Goal: Task Accomplishment & Management: Use online tool/utility

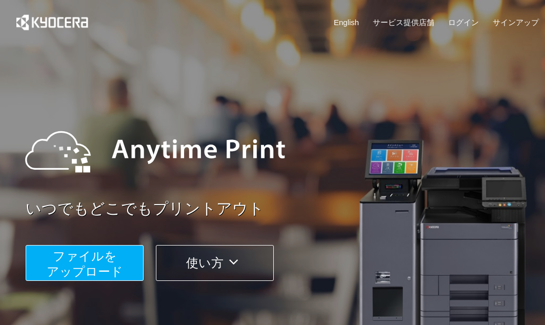
click at [77, 252] on span "ファイルを ​​アップロード" at bounding box center [85, 263] width 76 height 29
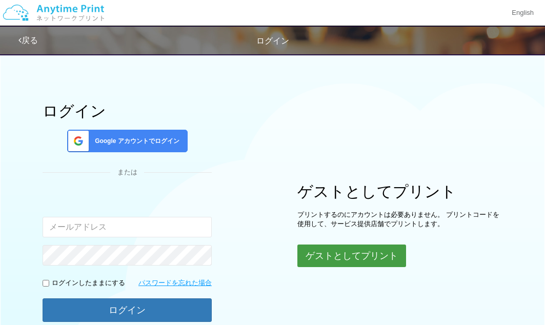
click at [375, 259] on button "ゲストとしてプリント" at bounding box center [351, 256] width 109 height 23
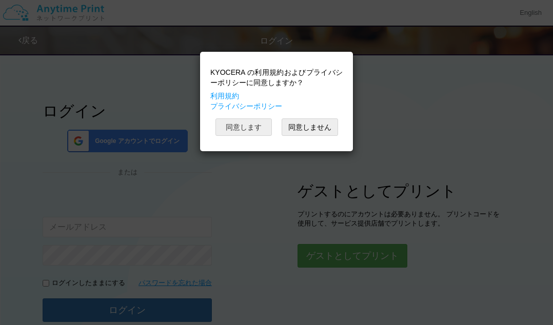
drag, startPoint x: 330, startPoint y: 144, endPoint x: 260, endPoint y: 126, distance: 72.0
click at [260, 126] on div "KYOCERA の利用規約およびプライバシーポリシーに同意しますか？ 利用規約 プライバシーポリシー 同意します 同意しません" at bounding box center [276, 101] width 143 height 89
click at [260, 126] on button "同意します" at bounding box center [243, 126] width 56 height 17
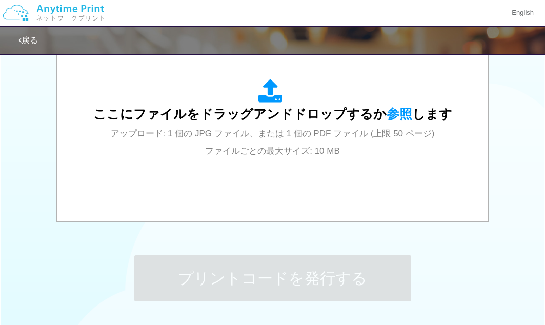
scroll to position [386, 0]
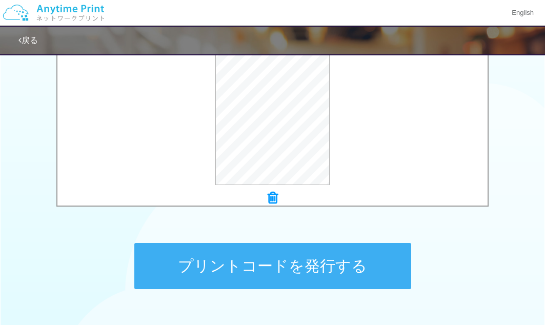
click at [286, 250] on button "プリントコードを発行する" at bounding box center [272, 266] width 277 height 46
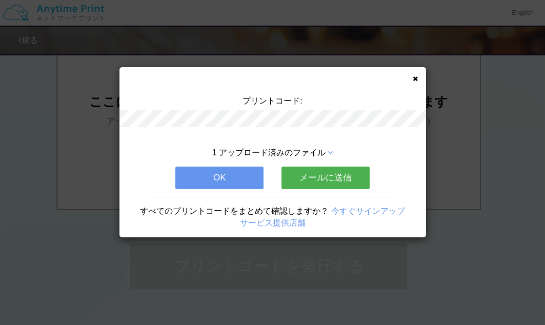
scroll to position [0, 0]
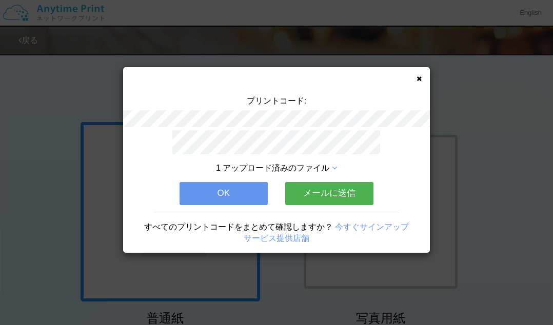
click at [318, 198] on button "メールに送信" at bounding box center [329, 193] width 88 height 23
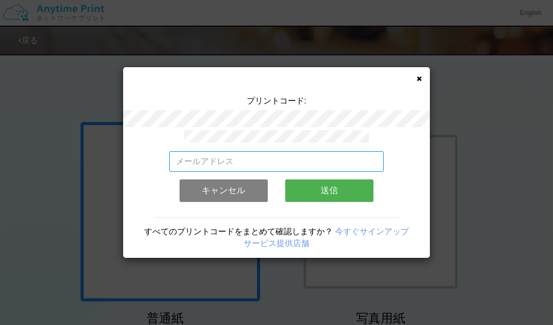
click at [259, 151] on input "email" at bounding box center [276, 161] width 215 height 21
type input "[EMAIL_ADDRESS][DOMAIN_NAME]"
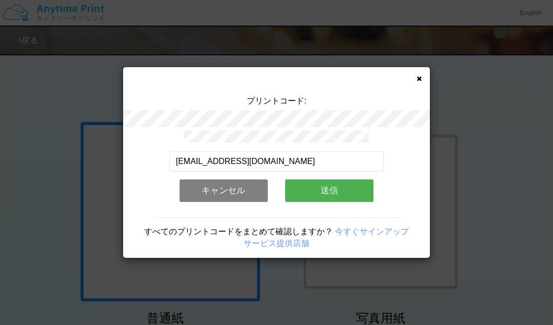
click at [321, 192] on button "送信" at bounding box center [329, 190] width 88 height 23
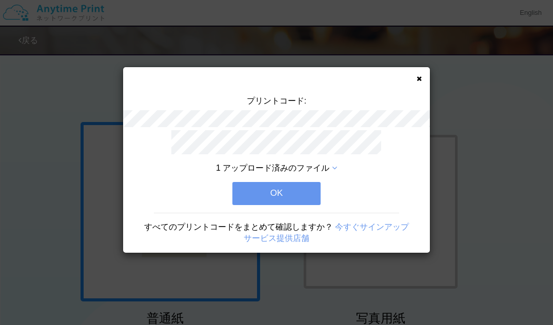
click at [300, 186] on button "OK" at bounding box center [276, 193] width 88 height 23
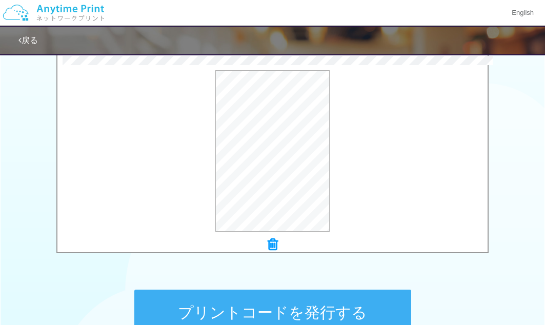
scroll to position [455, 0]
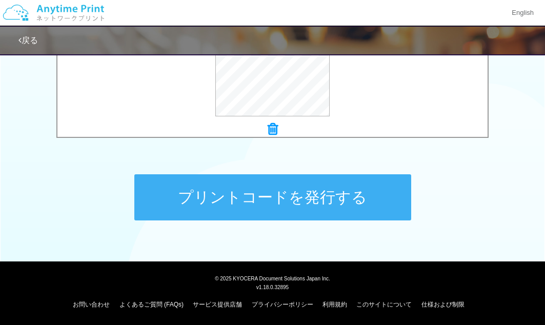
click at [394, 197] on button "プリントコードを発行する" at bounding box center [272, 197] width 277 height 46
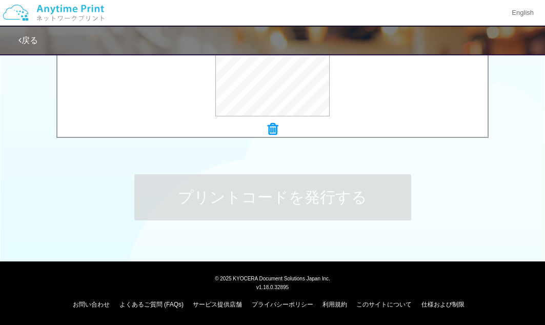
scroll to position [0, 0]
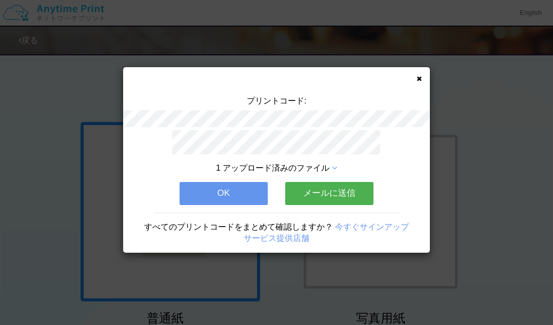
click at [362, 193] on button "メールに送信" at bounding box center [329, 193] width 88 height 23
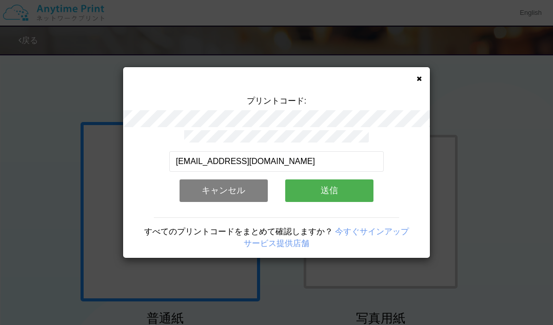
click at [333, 191] on button "送信" at bounding box center [329, 190] width 88 height 23
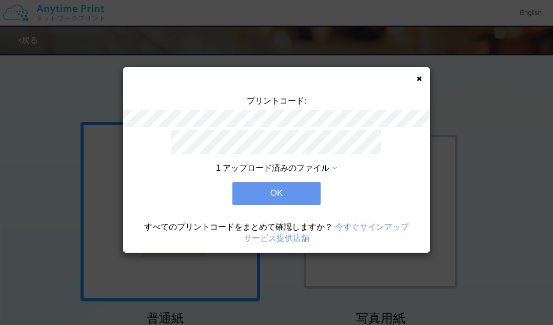
click at [288, 188] on button "OK" at bounding box center [276, 193] width 88 height 23
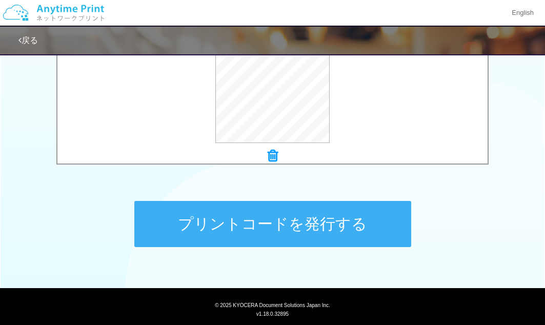
scroll to position [431, 0]
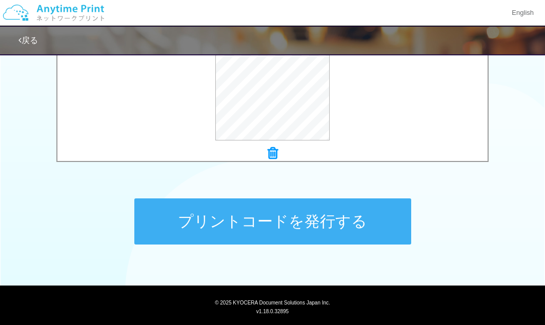
click at [321, 220] on button "プリントコードを発行する" at bounding box center [272, 221] width 277 height 46
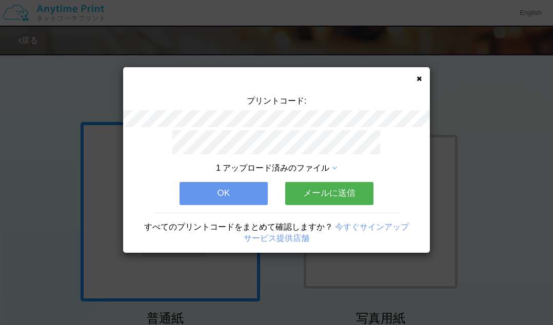
click at [332, 192] on button "メールに送信" at bounding box center [329, 193] width 88 height 23
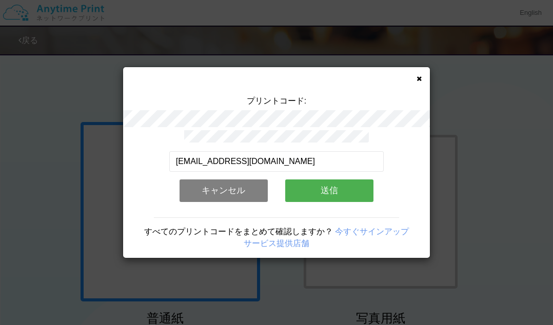
click at [327, 191] on button "送信" at bounding box center [329, 190] width 88 height 23
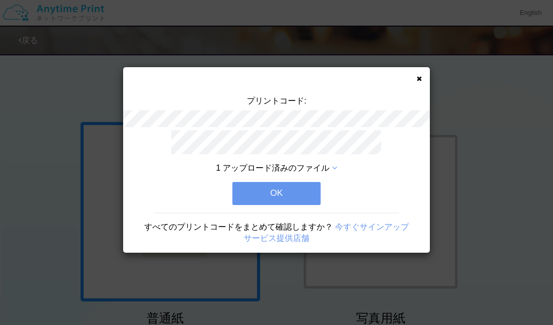
click at [266, 176] on div "1 アップロード済みのファイル OK すべてのプリントコードをまとめて確認しますか？ 今すぐサインアップ サービス提供店舗" at bounding box center [276, 191] width 307 height 123
click at [266, 186] on button "OK" at bounding box center [276, 193] width 88 height 23
